Goal: Information Seeking & Learning: Compare options

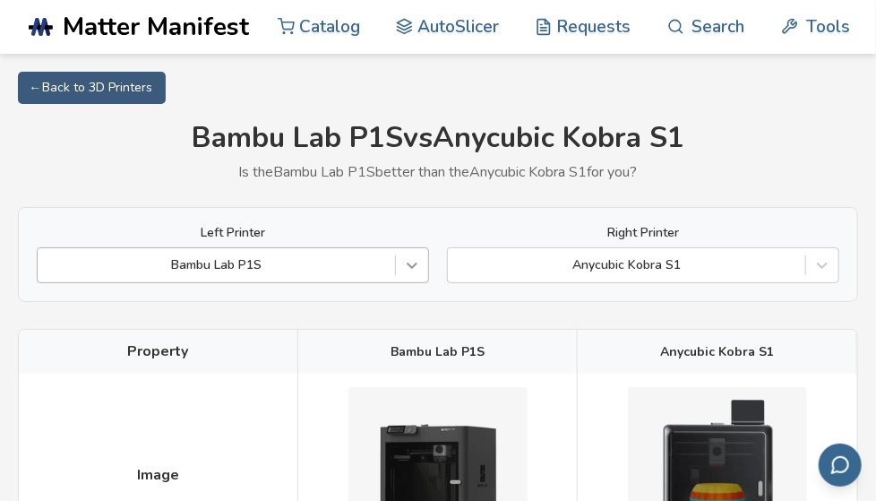
click at [419, 268] on div "Bambu Lab P1S" at bounding box center [233, 265] width 392 height 36
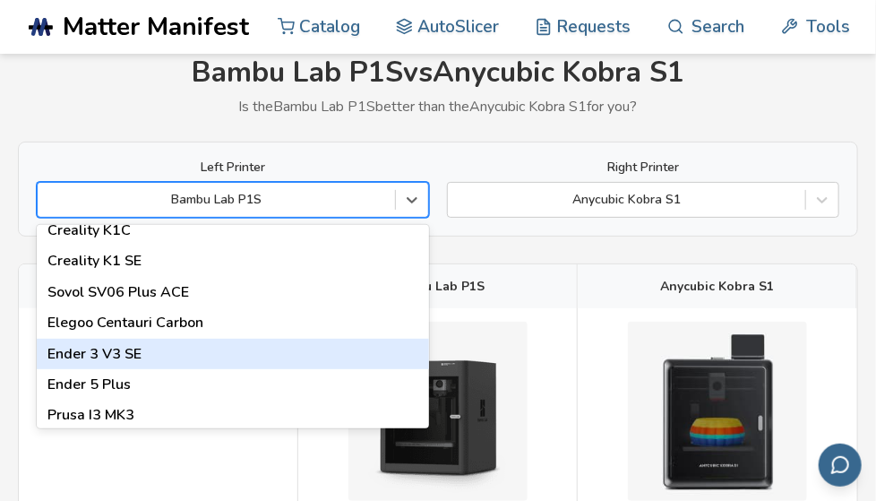
scroll to position [358, 0]
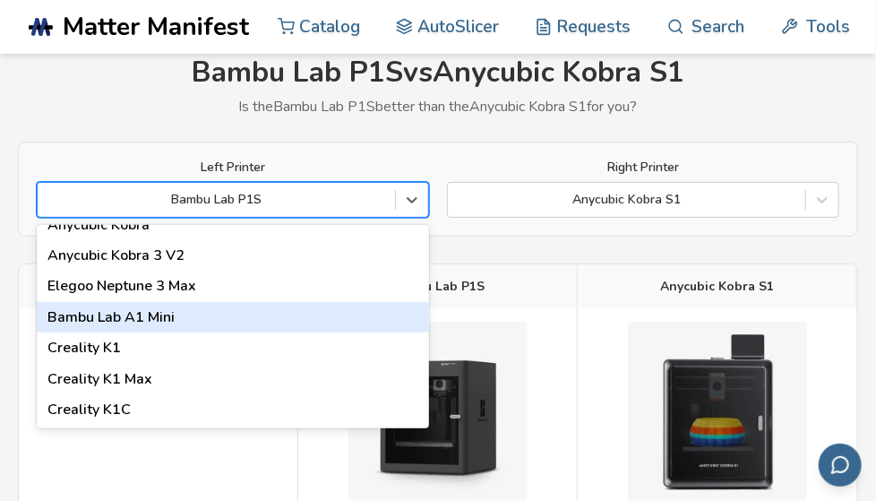
click at [224, 302] on div "Bambu Lab A1 Mini" at bounding box center [233, 317] width 392 height 30
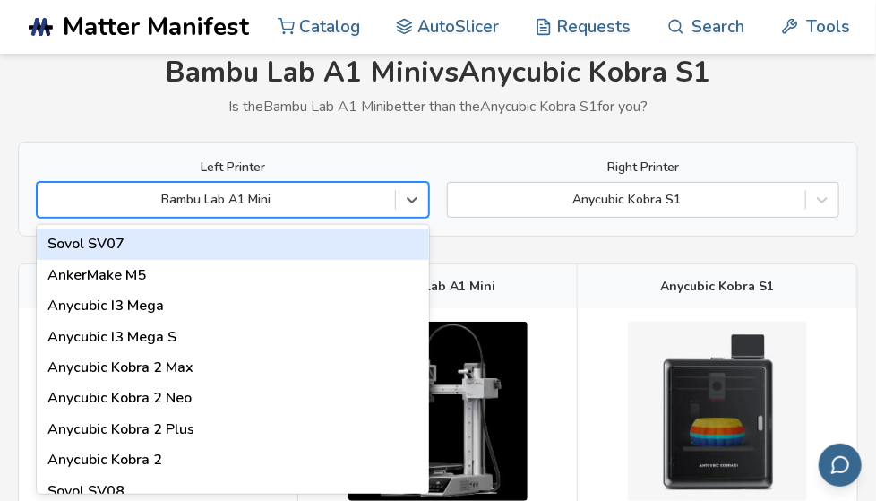
click at [300, 207] on div at bounding box center [216, 200] width 339 height 20
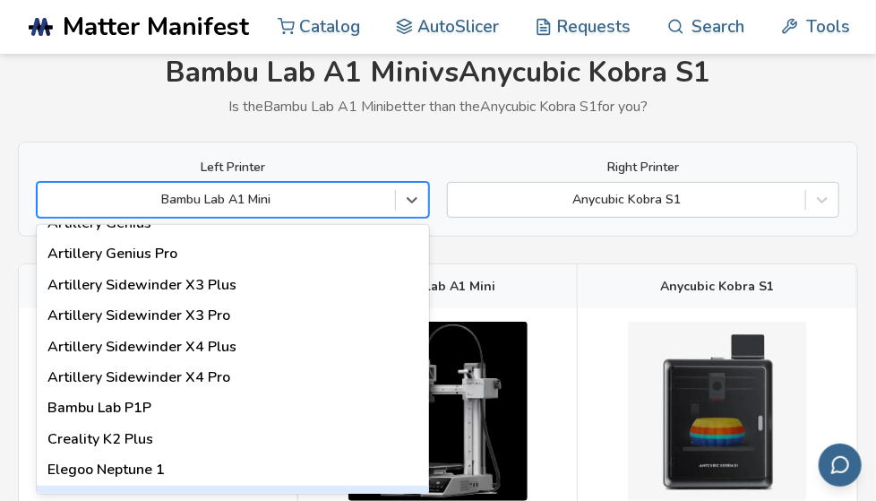
scroll to position [1075, 0]
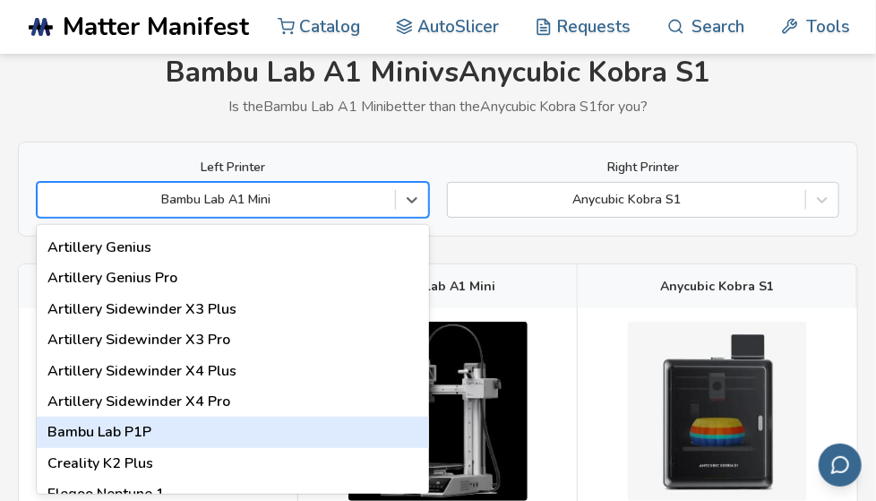
click at [178, 416] on div "Bambu Lab P1P" at bounding box center [233, 431] width 392 height 30
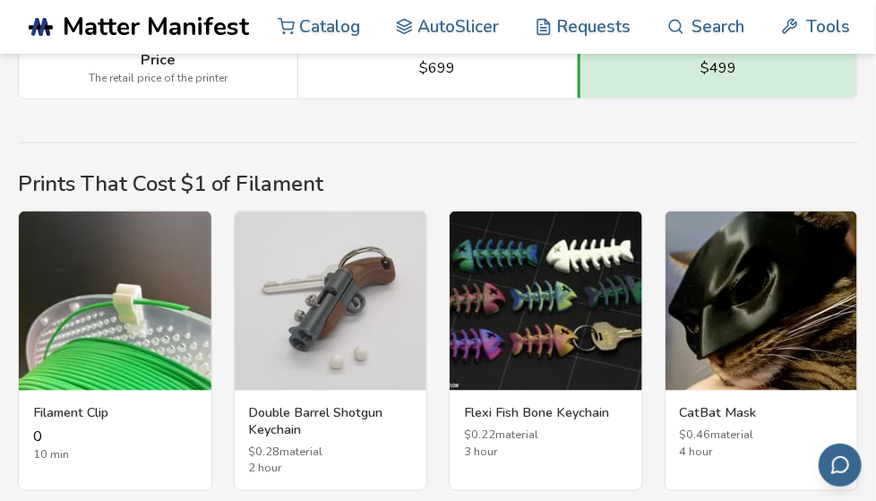
scroll to position [3135, 0]
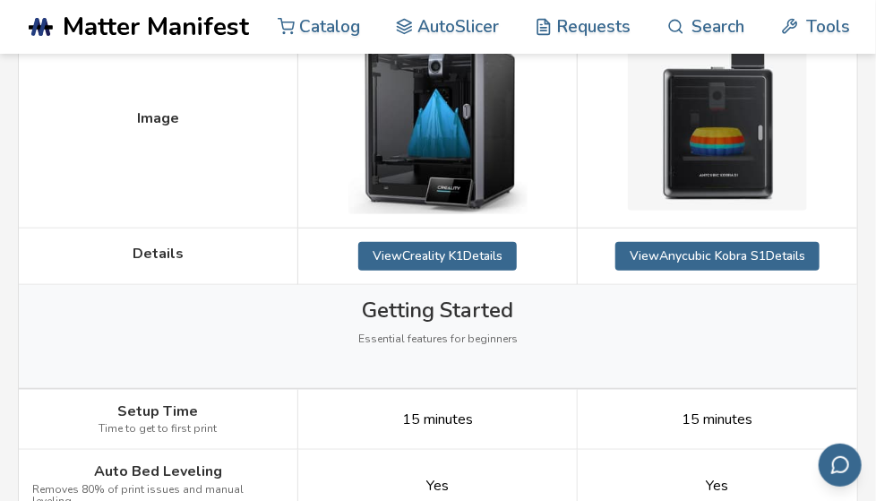
scroll to position [226, 0]
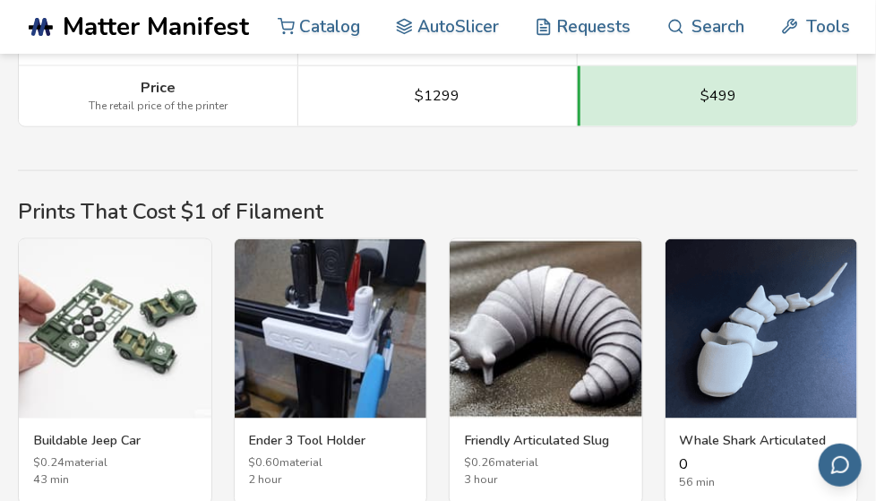
scroll to position [3314, 0]
